Goal: Task Accomplishment & Management: Use online tool/utility

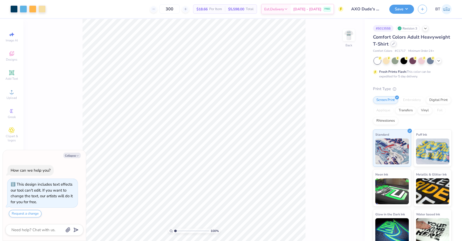
click at [394, 44] on icon at bounding box center [393, 44] width 3 height 3
type textarea "x"
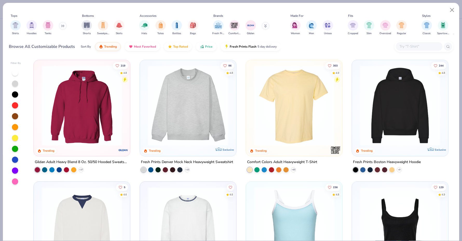
click at [416, 47] on input "text" at bounding box center [419, 47] width 40 height 6
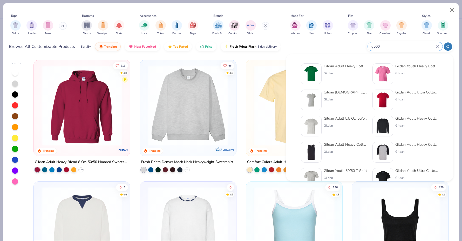
type input "g500"
click at [352, 70] on div "Gildan Adult Heavy Cotton T-Shirt Gildan" at bounding box center [345, 74] width 44 height 21
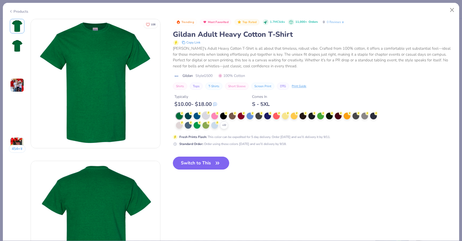
click at [207, 115] on div at bounding box center [205, 115] width 7 height 7
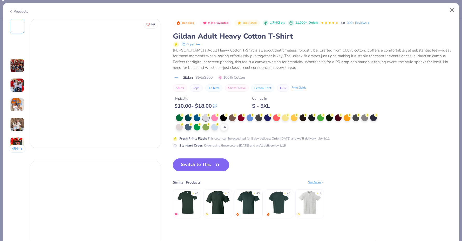
click at [208, 115] on icon at bounding box center [208, 115] width 2 height 3
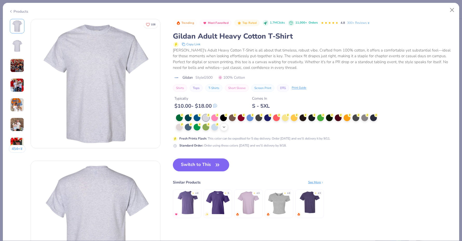
click at [225, 125] on icon at bounding box center [224, 127] width 4 height 4
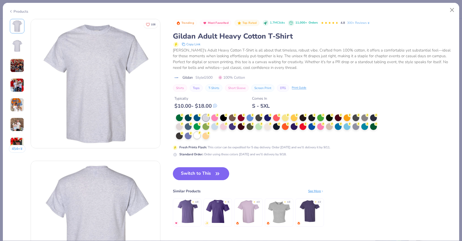
click at [198, 134] on div at bounding box center [196, 135] width 7 height 7
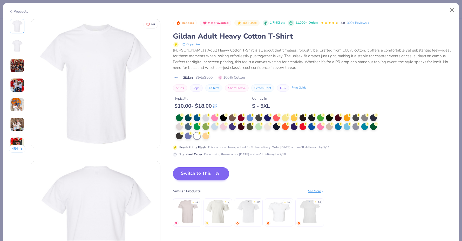
click at [197, 169] on button "Switch to This" at bounding box center [201, 174] width 56 height 13
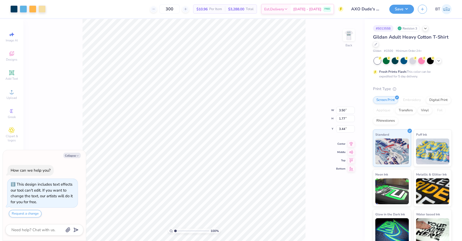
type textarea "x"
type input "3.00"
click at [353, 35] on img at bounding box center [348, 35] width 21 height 21
type textarea "x"
click at [346, 120] on input "12.70" at bounding box center [345, 118] width 19 height 7
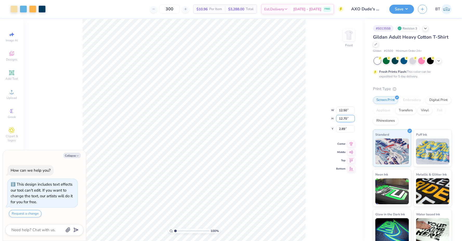
click at [346, 120] on input "12.70" at bounding box center [345, 118] width 19 height 7
type input "15"
type textarea "x"
type input "14.71"
type input "14.95"
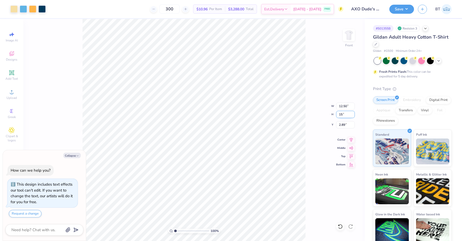
type input "1.77"
click at [344, 106] on input "14.71" at bounding box center [345, 106] width 19 height 7
type input "12.5"
type textarea "x"
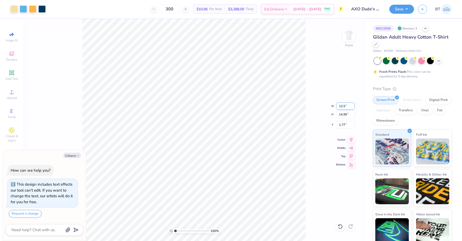
type input "12.50"
type textarea "x"
type input "12.70"
type input "2.90"
type textarea "x"
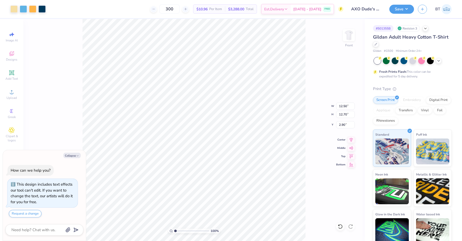
type input "3.00"
click at [403, 8] on button "Save" at bounding box center [401, 8] width 25 height 9
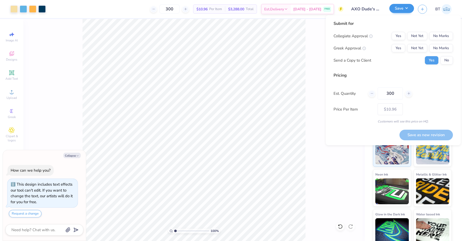
type textarea "x"
click at [443, 34] on button "No Marks" at bounding box center [441, 36] width 24 height 8
click at [443, 52] on button "No Marks" at bounding box center [441, 48] width 24 height 8
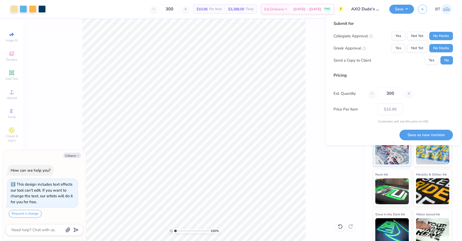
click at [390, 50] on div "Greek Approval Yes Not Yet No Marks" at bounding box center [392, 48] width 119 height 8
click at [403, 46] on button "Yes" at bounding box center [397, 48] width 13 height 8
click at [422, 135] on button "Save as new revision" at bounding box center [425, 135] width 53 height 11
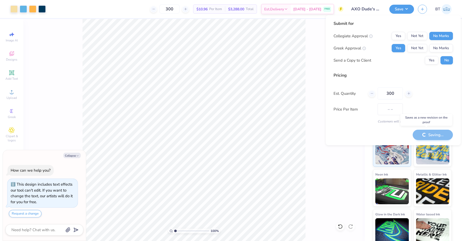
type input "$10.96"
type textarea "x"
